Goal: Information Seeking & Learning: Learn about a topic

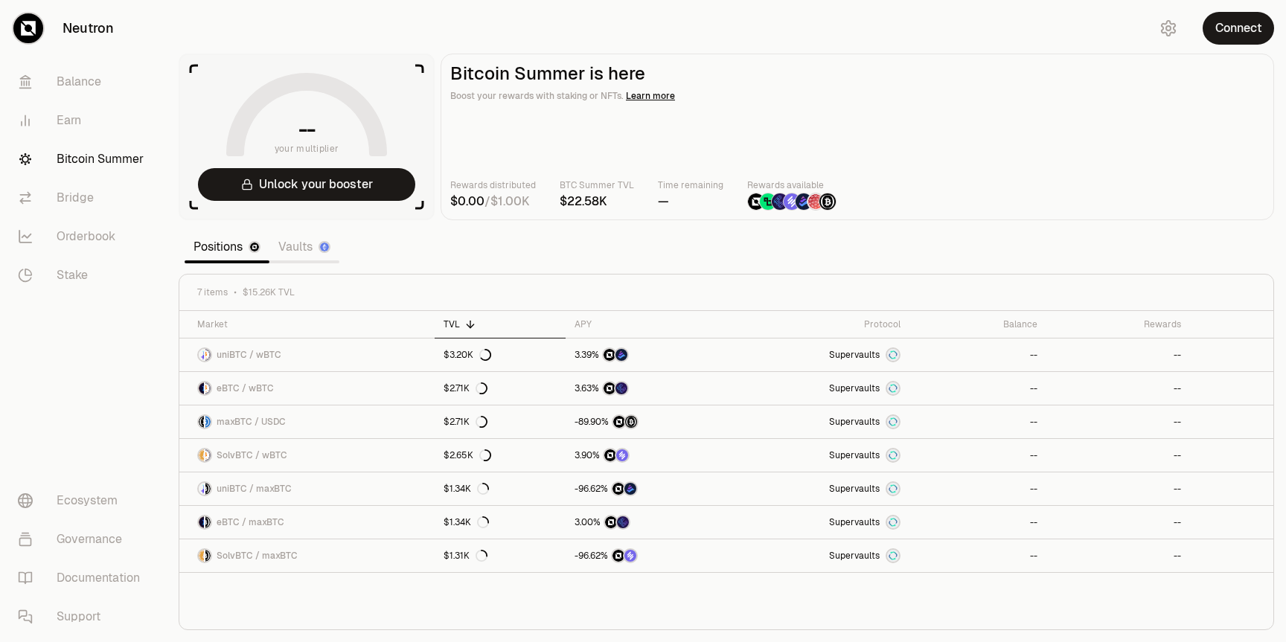
click at [311, 243] on link "Vaults" at bounding box center [304, 247] width 70 height 30
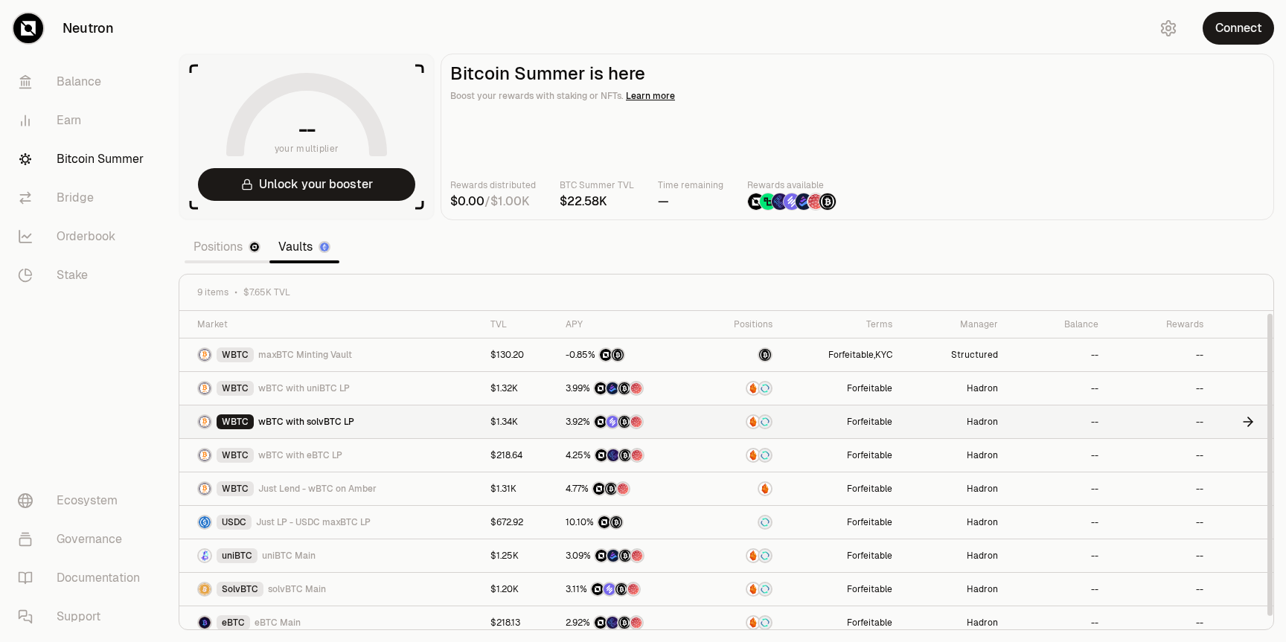
scroll to position [10, 0]
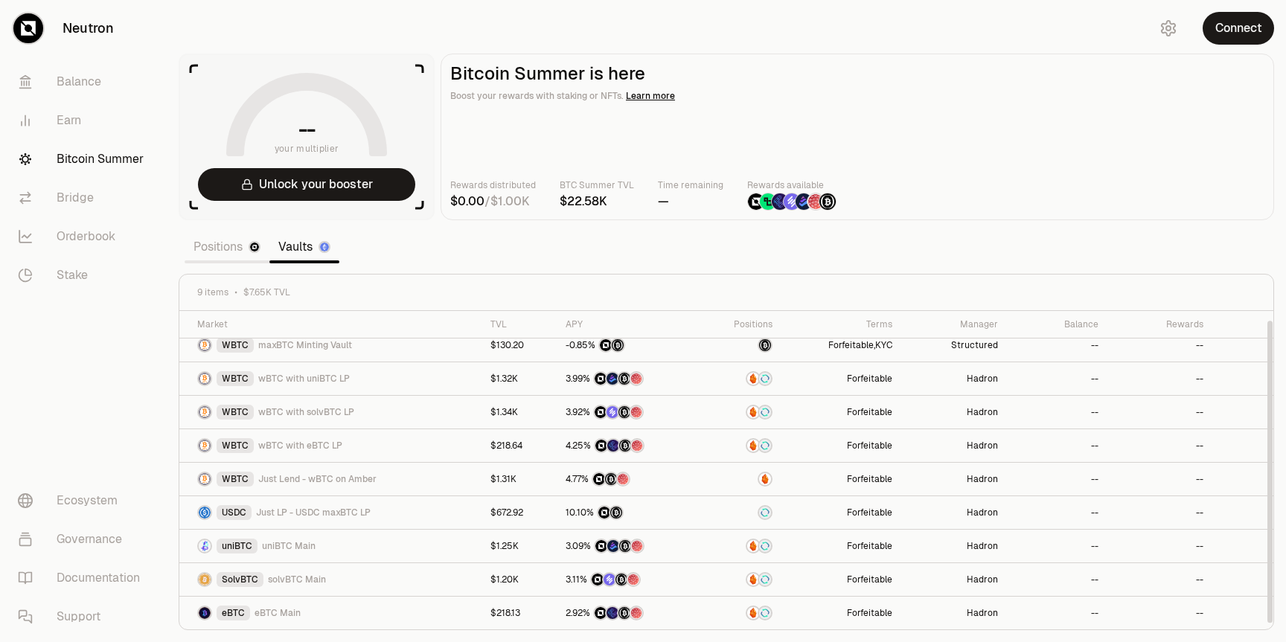
click at [231, 245] on link "Positions" at bounding box center [227, 247] width 85 height 30
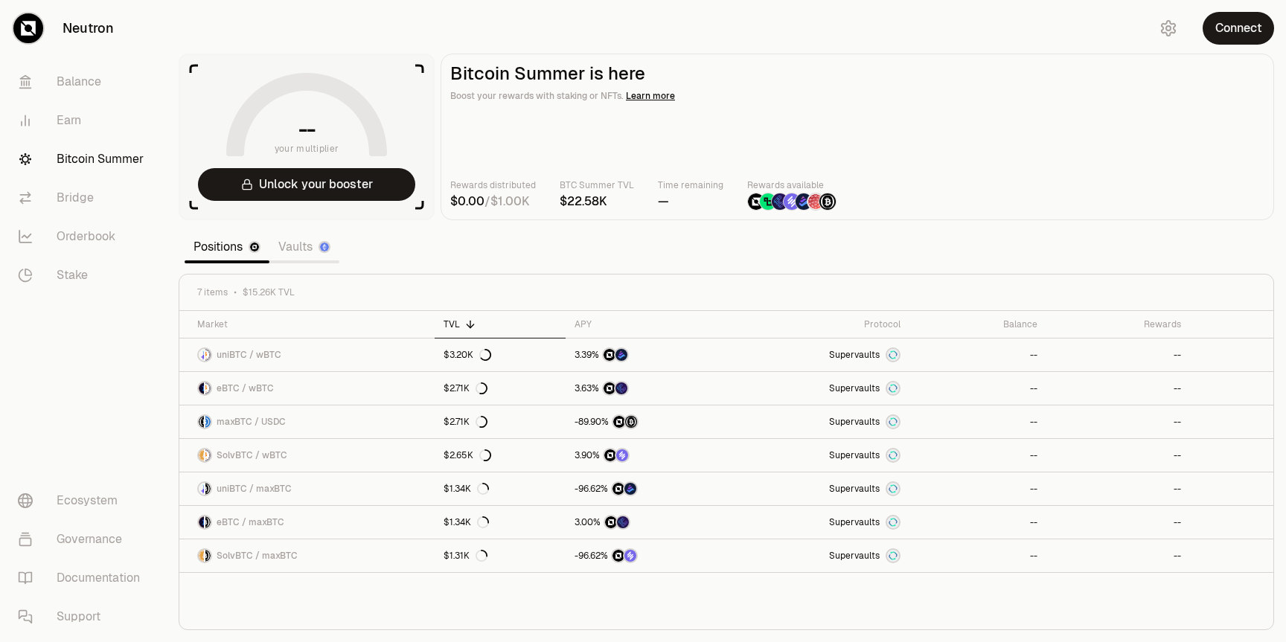
click at [624, 596] on div "Market TVL APY Protocol Balance Rewards uniBTC / wBTC $3.20K Supervaults -- -- …" at bounding box center [726, 470] width 1094 height 319
click at [289, 243] on link "Vaults" at bounding box center [304, 247] width 70 height 30
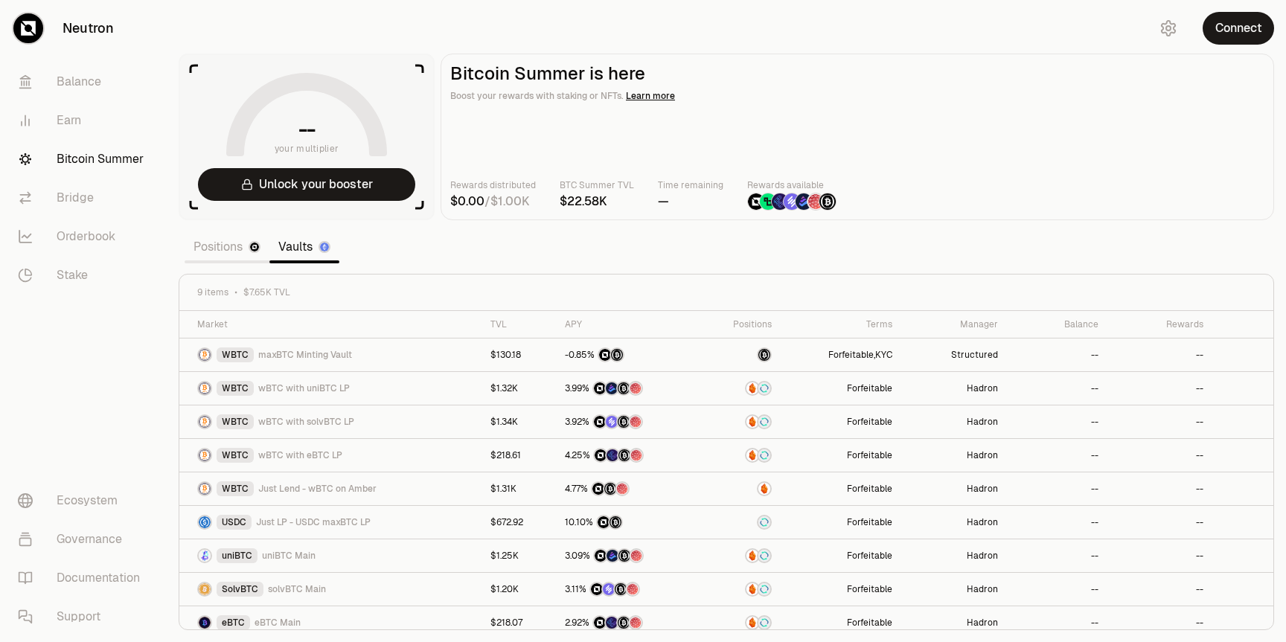
click at [216, 239] on link "Positions" at bounding box center [227, 247] width 85 height 30
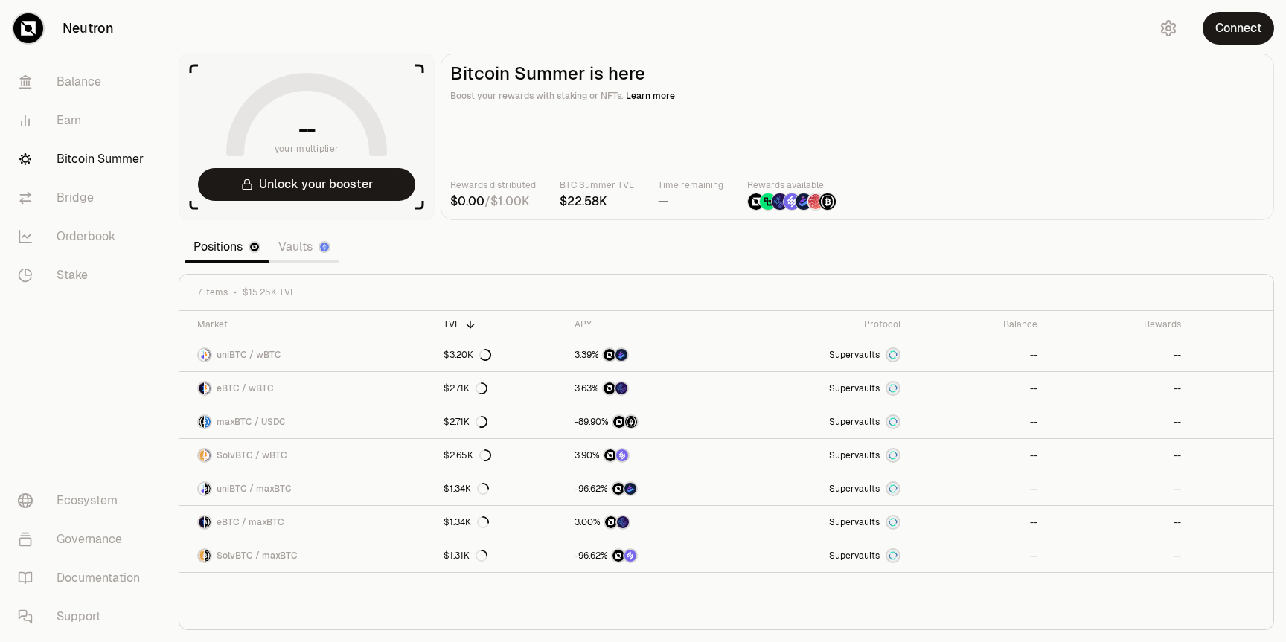
click at [304, 256] on link "Vaults" at bounding box center [304, 247] width 70 height 30
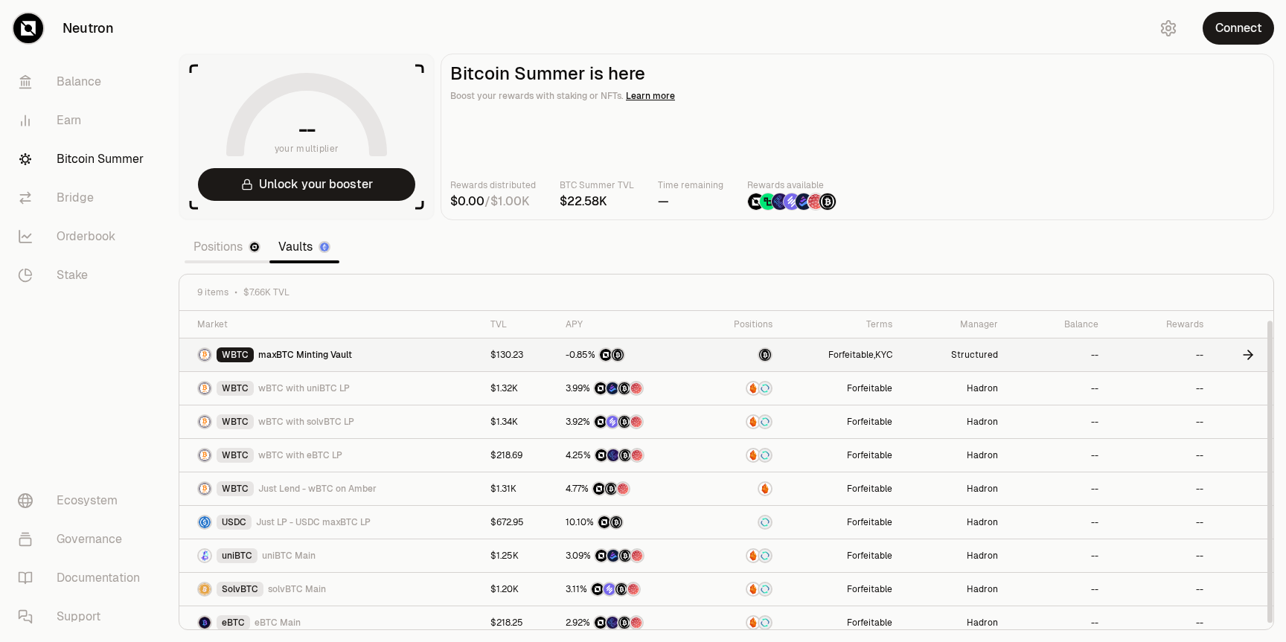
scroll to position [10, 0]
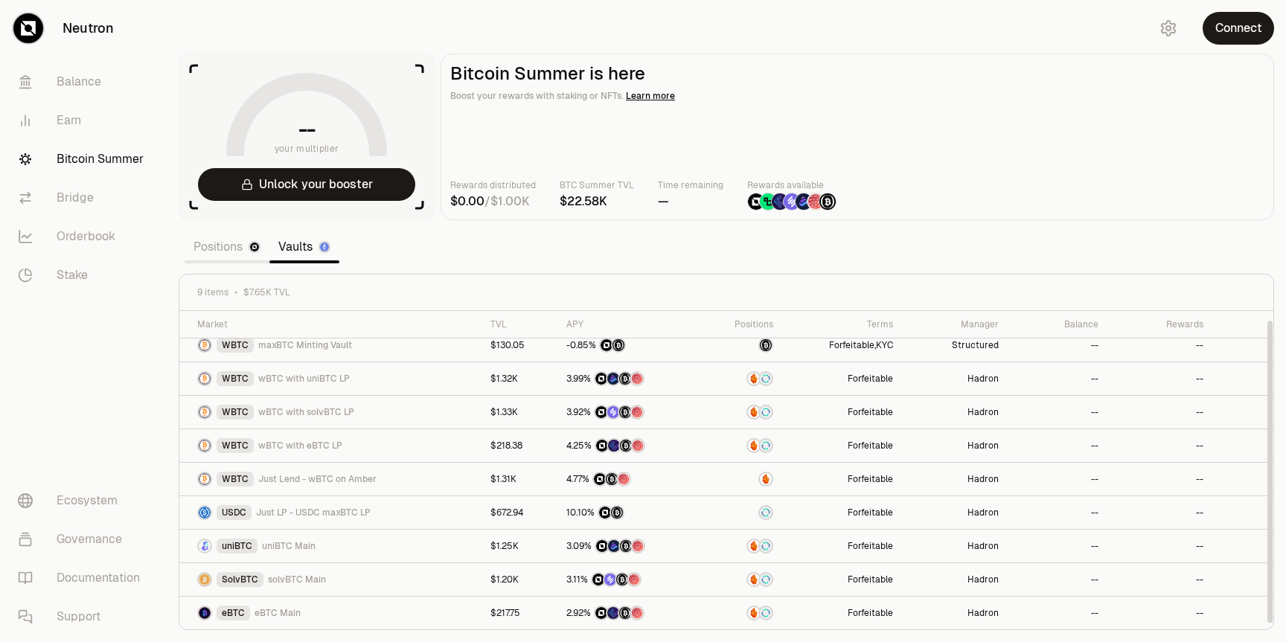
click at [211, 246] on link "Positions" at bounding box center [227, 247] width 85 height 30
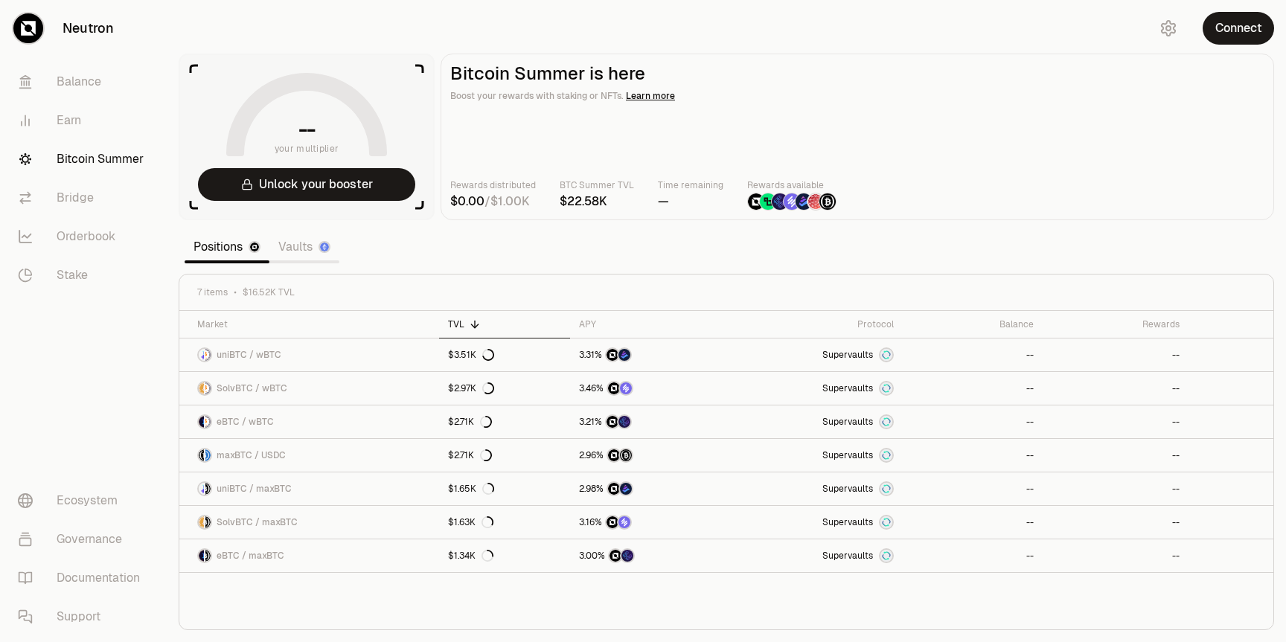
click at [306, 257] on link "Vaults" at bounding box center [304, 247] width 70 height 30
